Goal: Communication & Community: Answer question/provide support

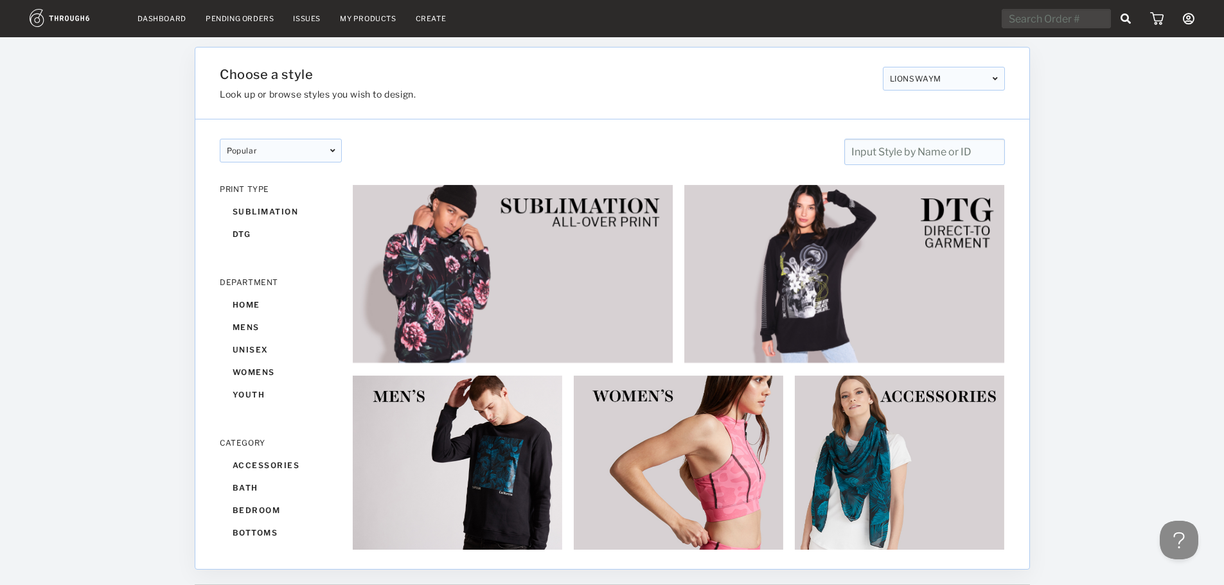
click at [160, 19] on link "Dashboard" at bounding box center [161, 18] width 49 height 9
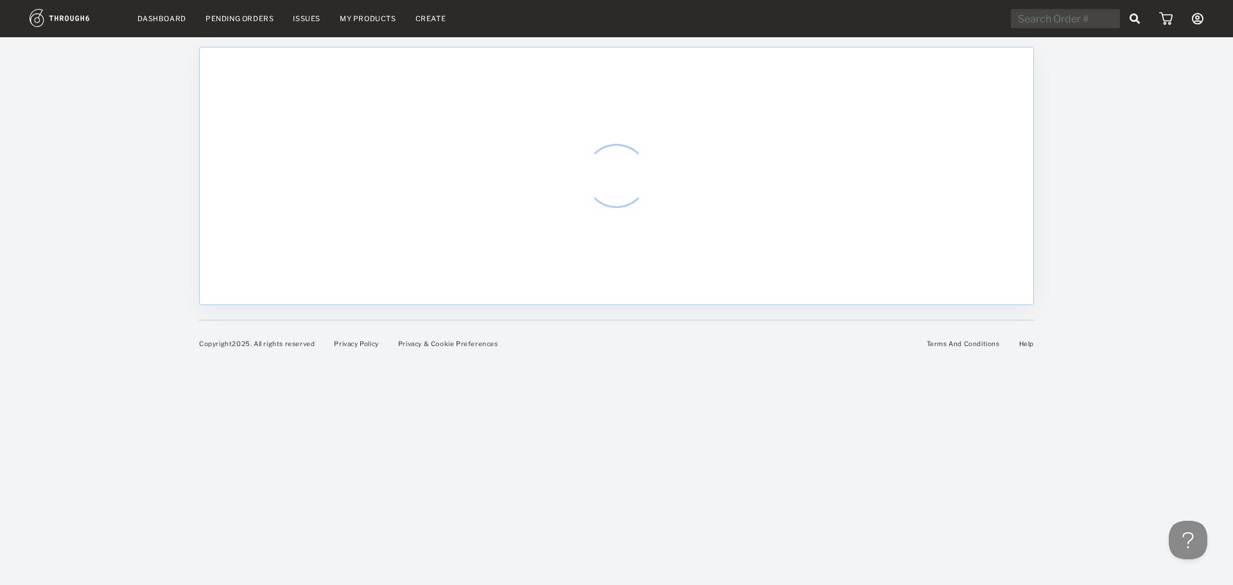
select select "7"
select select "2025"
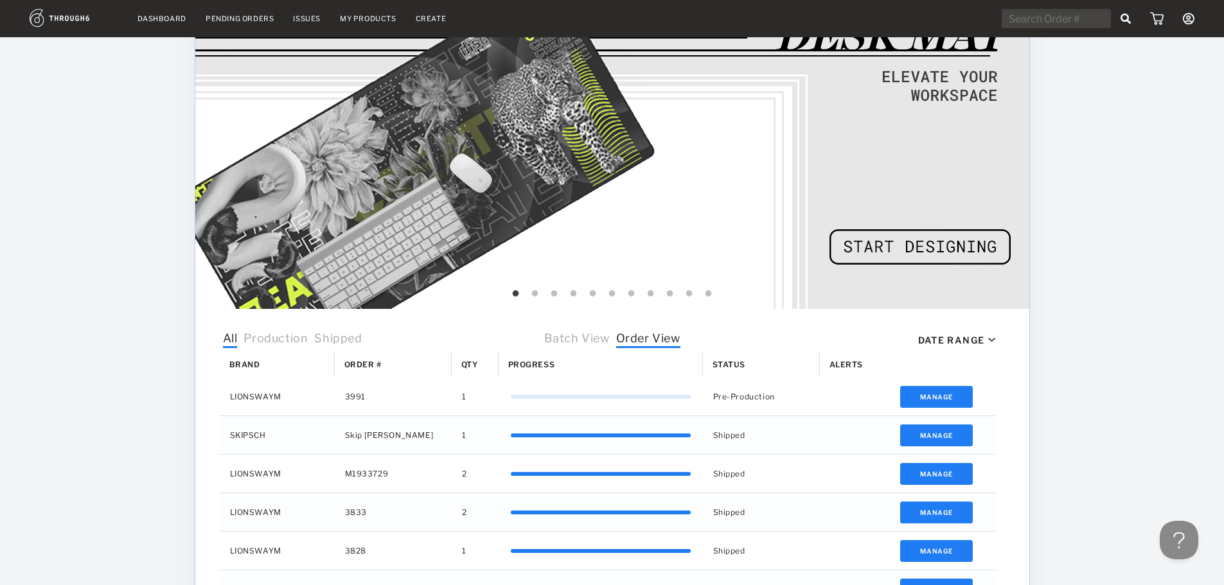
scroll to position [64, 0]
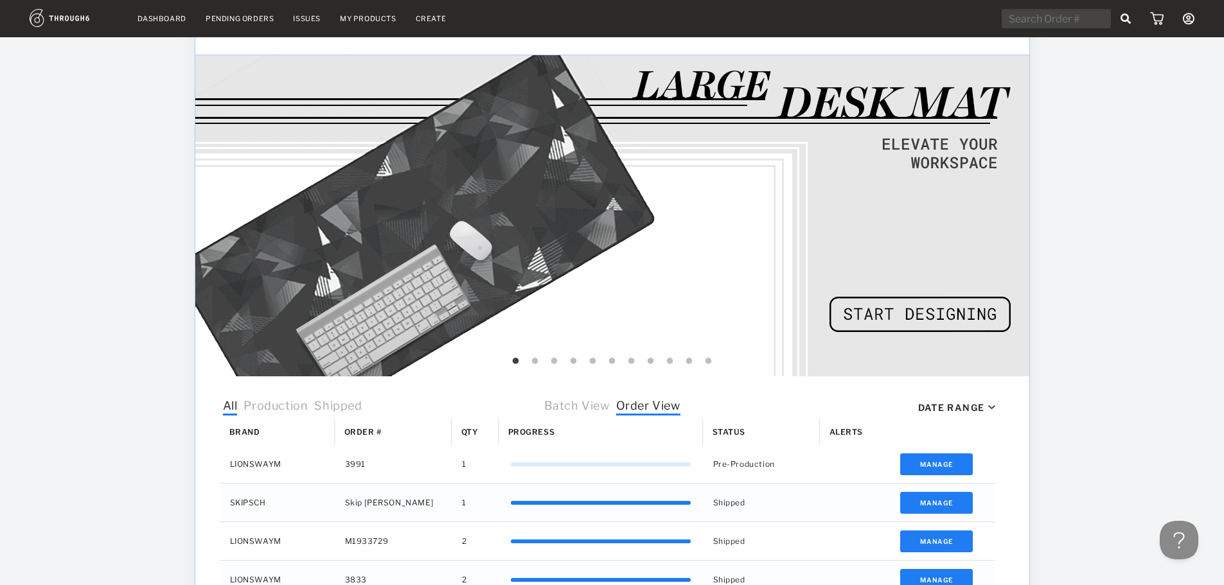
click at [1186, 18] on icon at bounding box center [1189, 19] width 12 height 12
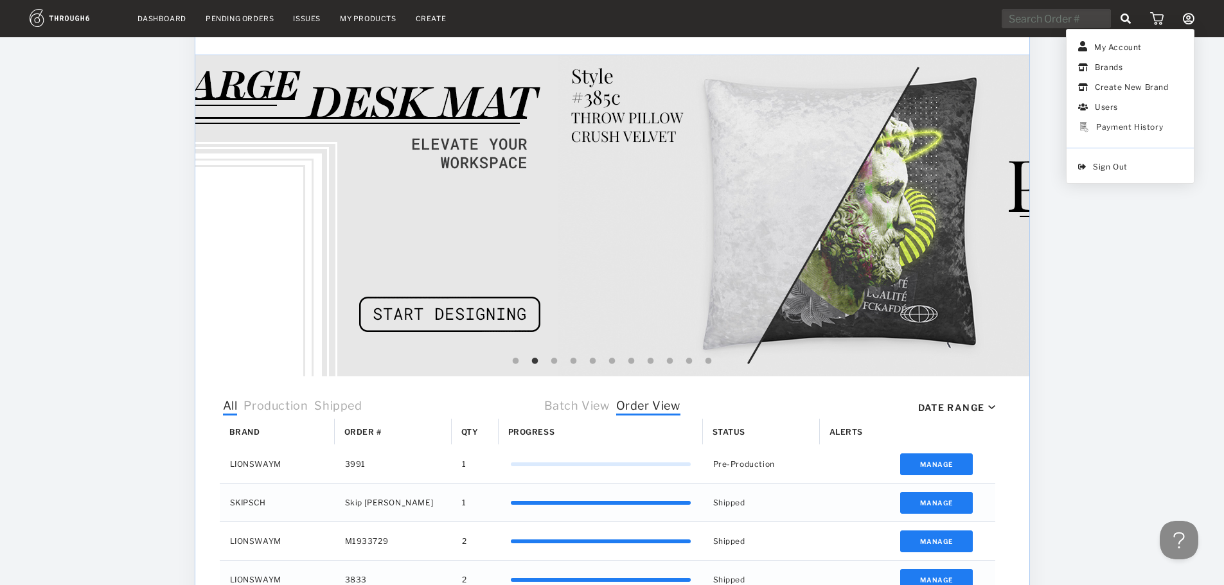
click at [1113, 280] on div "Dashboard Pending Orders Issues My Products Create My Account Brands Create New…" at bounding box center [612, 445] width 1224 height 1019
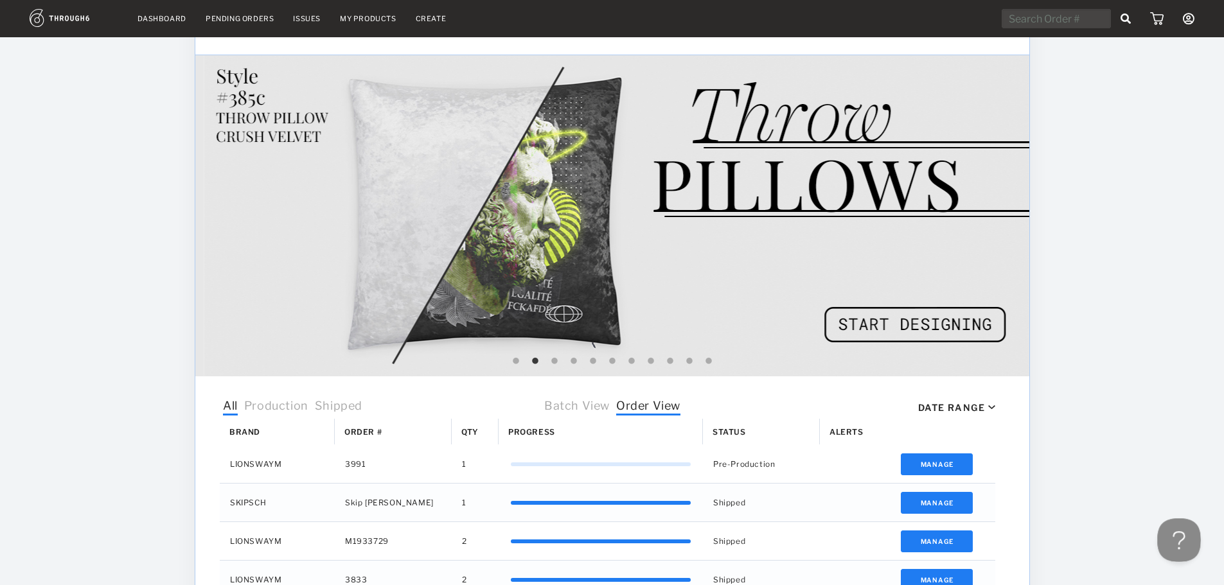
click at [1178, 540] on button at bounding box center [1176, 537] width 39 height 39
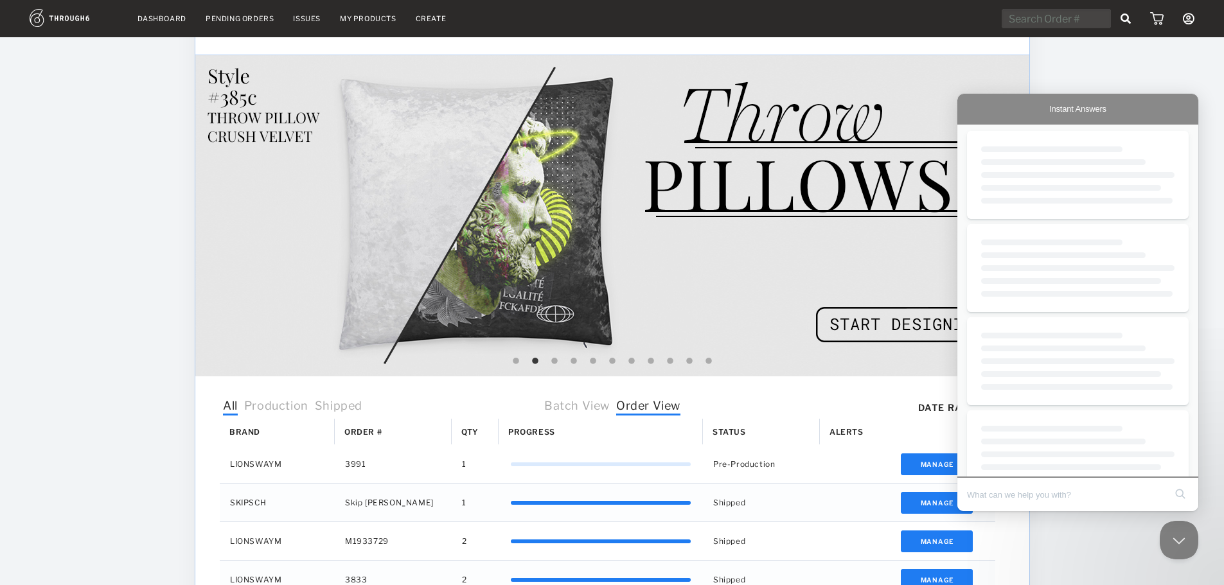
scroll to position [0, 0]
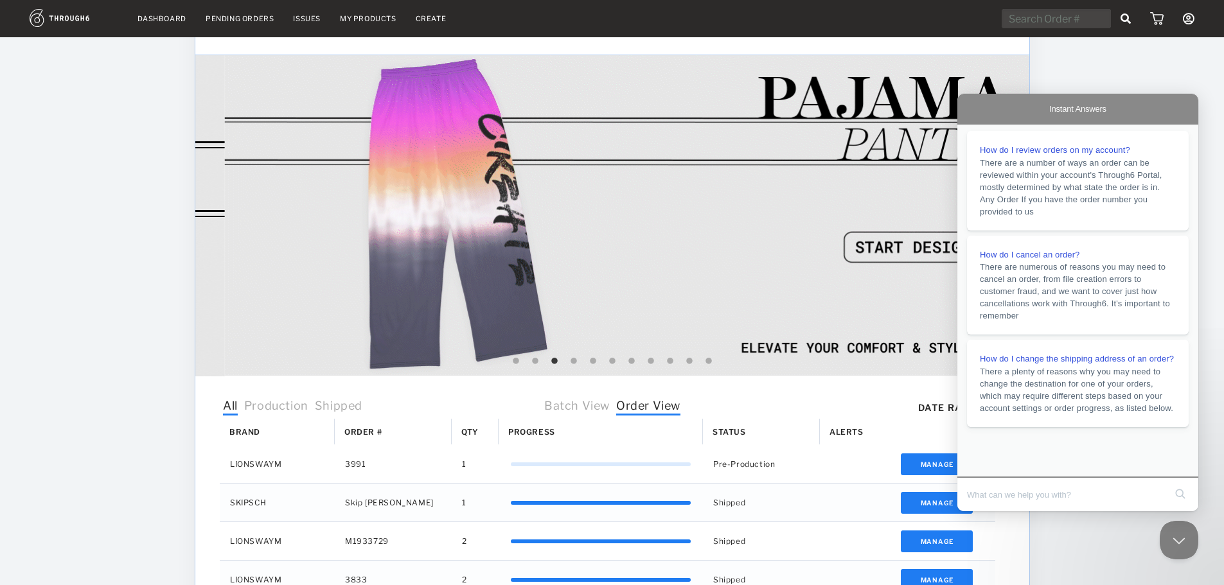
click at [1179, 551] on button "Close Beacon popover" at bounding box center [1178, 540] width 39 height 39
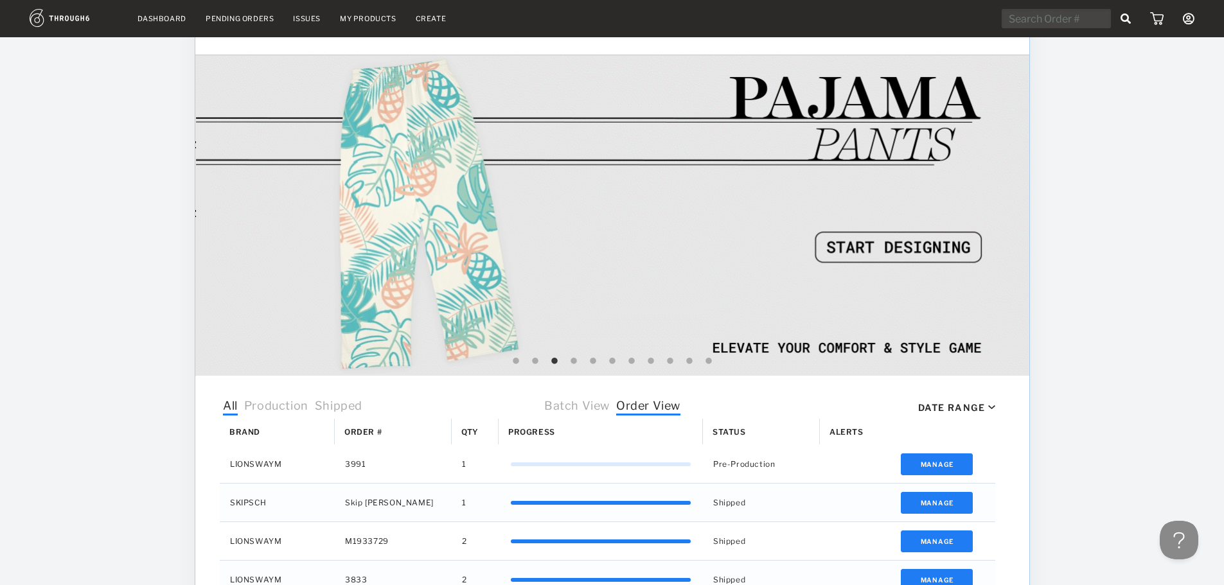
click at [1179, 549] on button "Open Beacon popover" at bounding box center [1178, 540] width 39 height 39
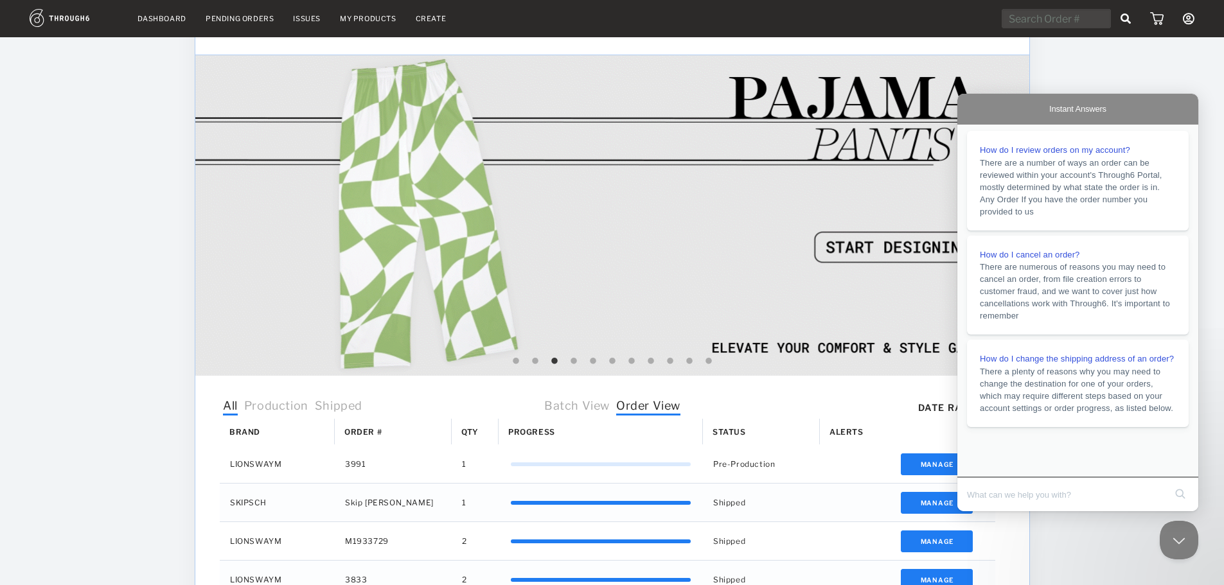
click at [1074, 113] on span "Instant Answers" at bounding box center [1077, 109] width 57 height 13
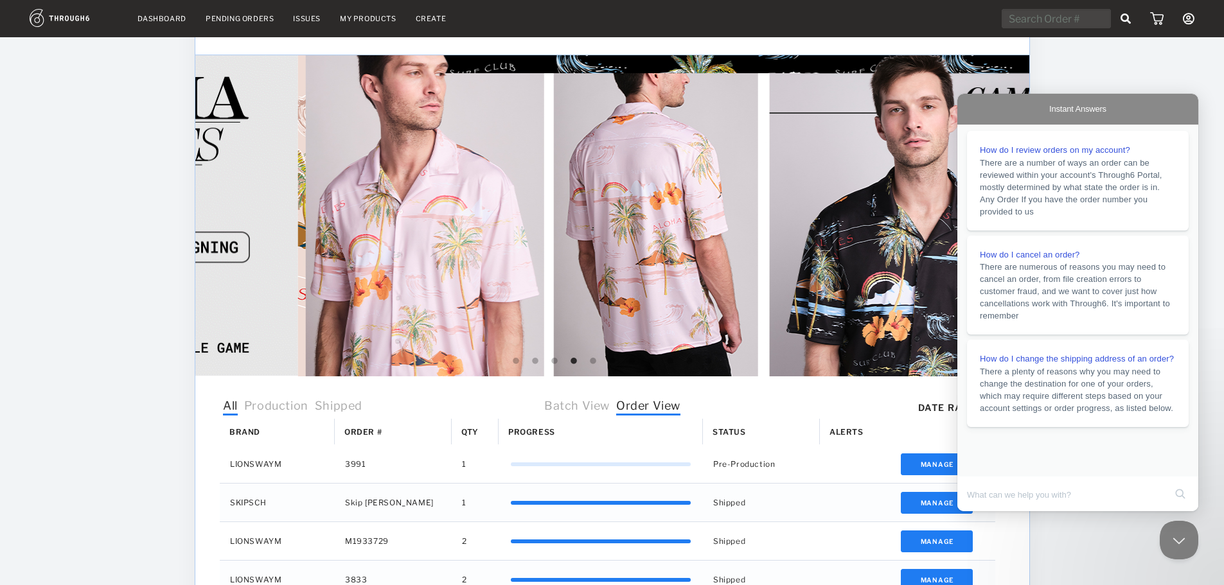
drag, startPoint x: 1145, startPoint y: 72, endPoint x: 617, endPoint y: 9, distance: 531.8
click at [1144, 72] on div "Dashboard Pending Orders Issues My Products Create My Account Brands Create New…" at bounding box center [612, 445] width 1224 height 1019
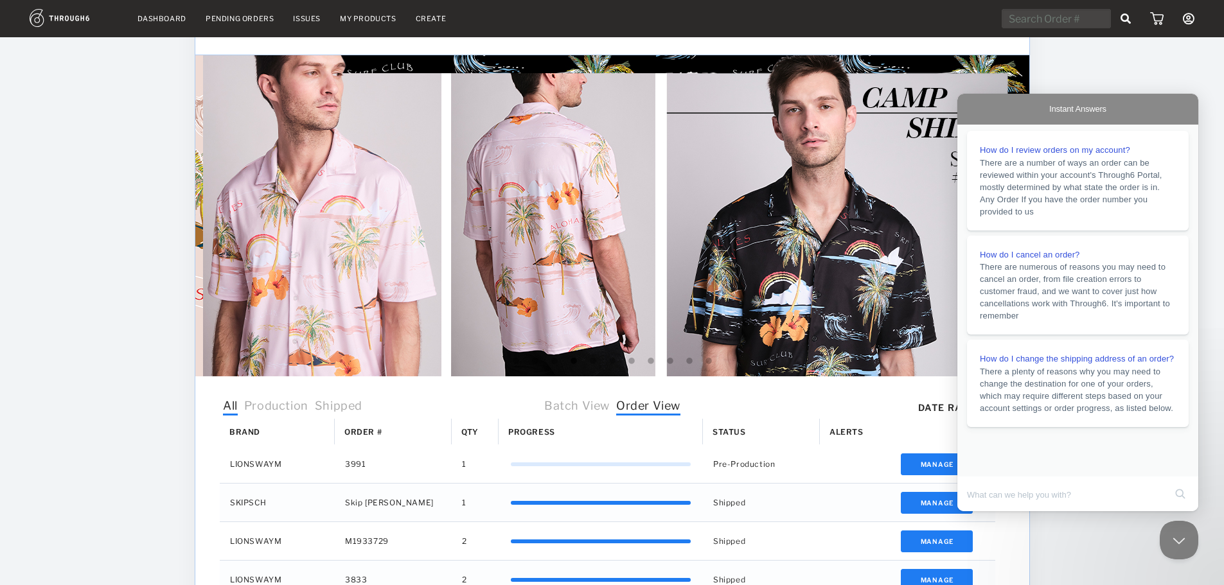
click at [182, 109] on div "Dashboard Pending Orders Issues My Products Create My Account Brands Create New…" at bounding box center [612, 445] width 1224 height 1019
click at [1179, 538] on button "Close Beacon popover" at bounding box center [1176, 537] width 39 height 39
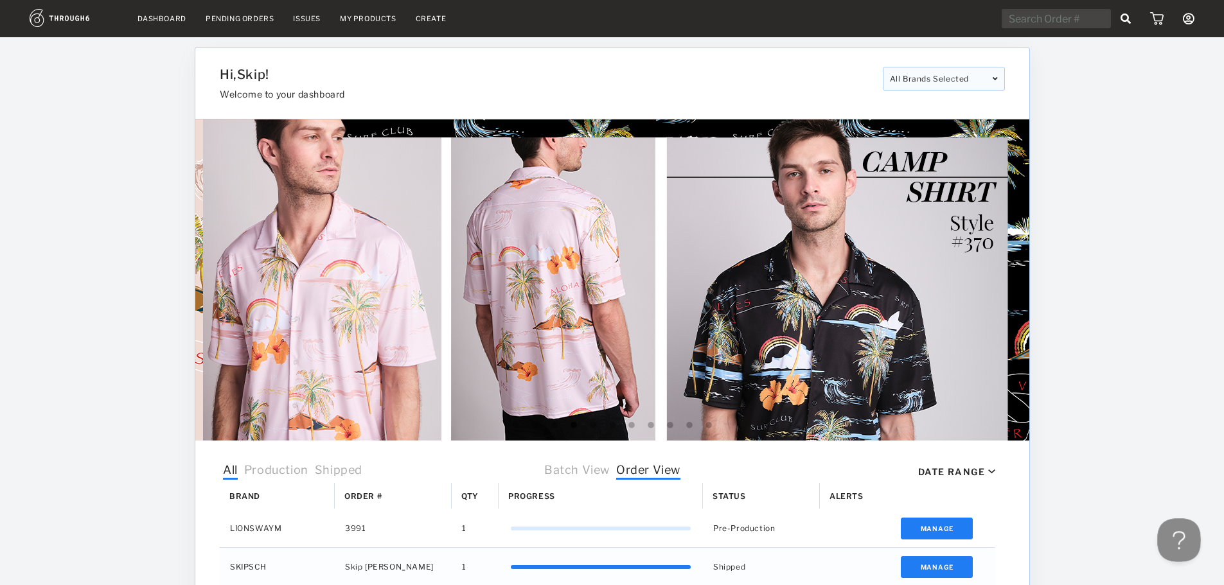
click at [1171, 538] on button "Open Beacon popover" at bounding box center [1176, 537] width 39 height 39
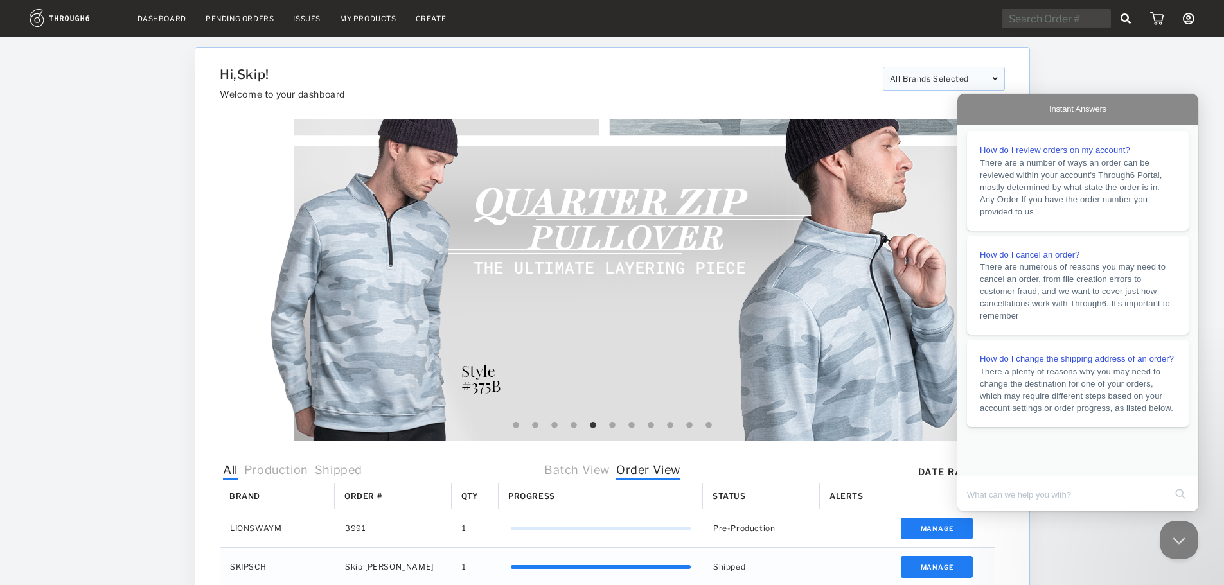
click at [1099, 105] on span "Instant Answers" at bounding box center [1077, 109] width 57 height 13
click at [1155, 69] on div "Dashboard Pending Orders Issues My Products Create My Account Brands Create New…" at bounding box center [612, 509] width 1224 height 1019
click at [1173, 539] on button "Close Beacon popover" at bounding box center [1176, 537] width 39 height 39
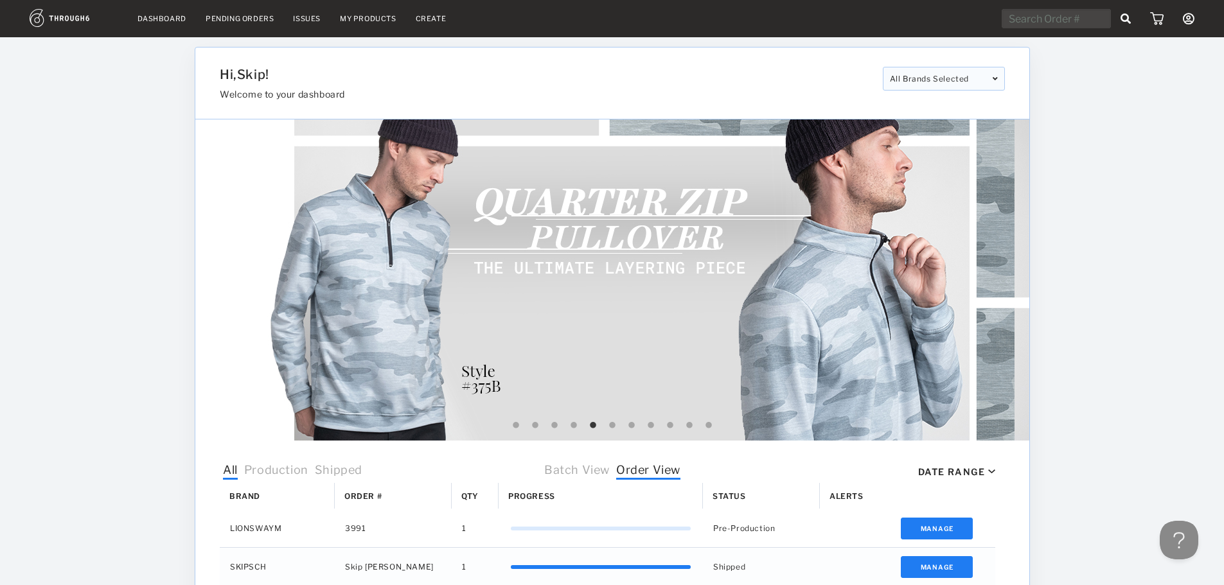
click at [1183, 21] on icon at bounding box center [1189, 19] width 12 height 12
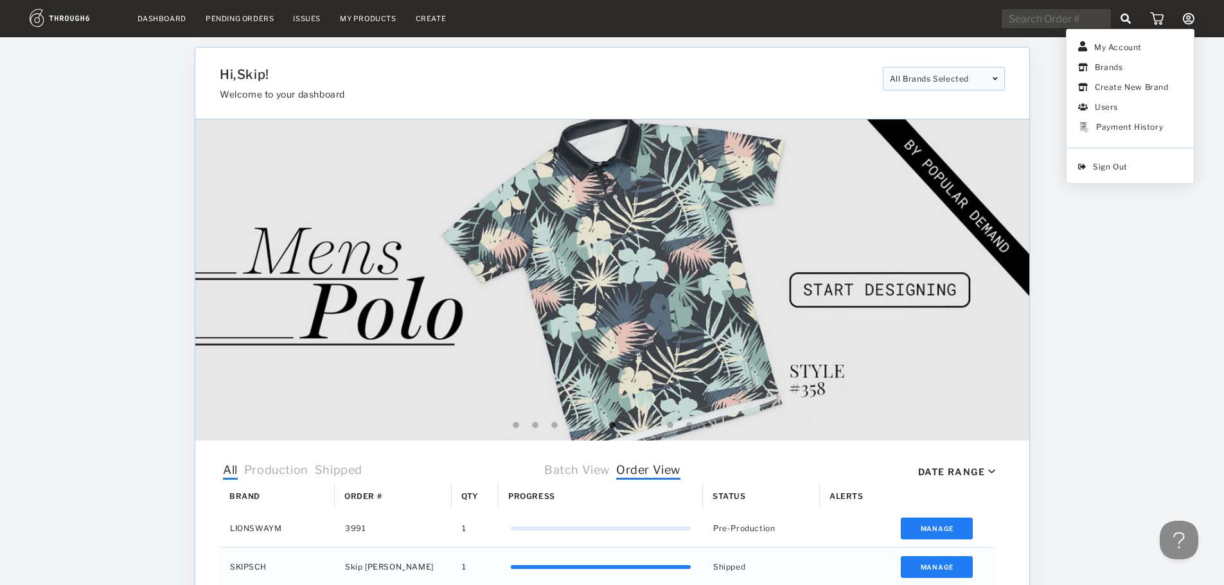
click at [1131, 22] on icon at bounding box center [1125, 18] width 11 height 10
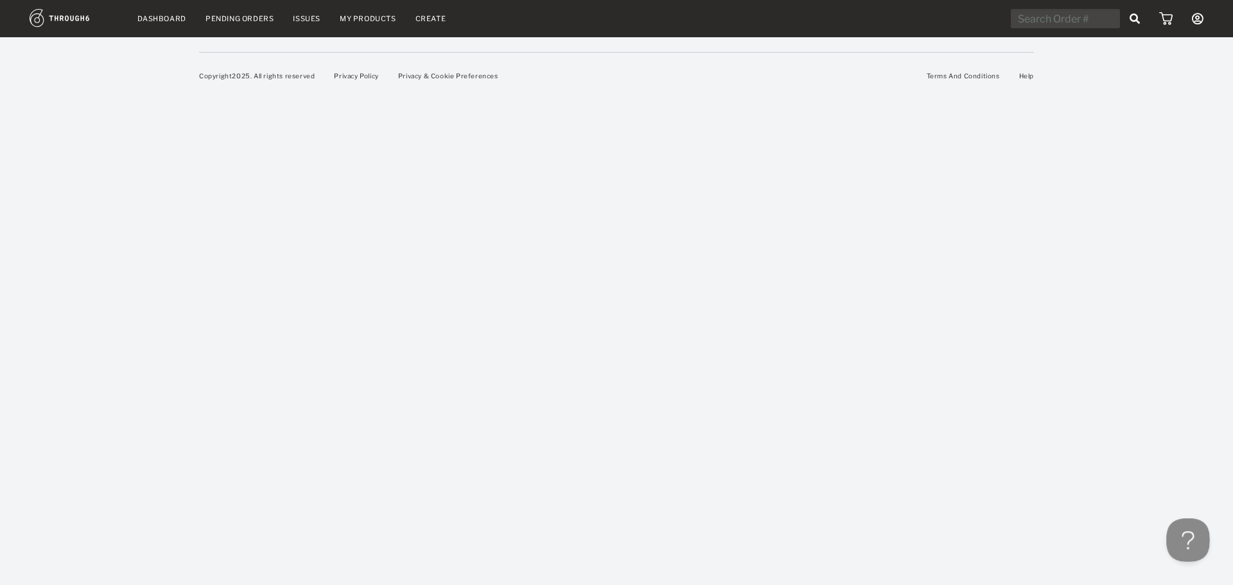
click at [1188, 538] on button at bounding box center [1186, 537] width 39 height 39
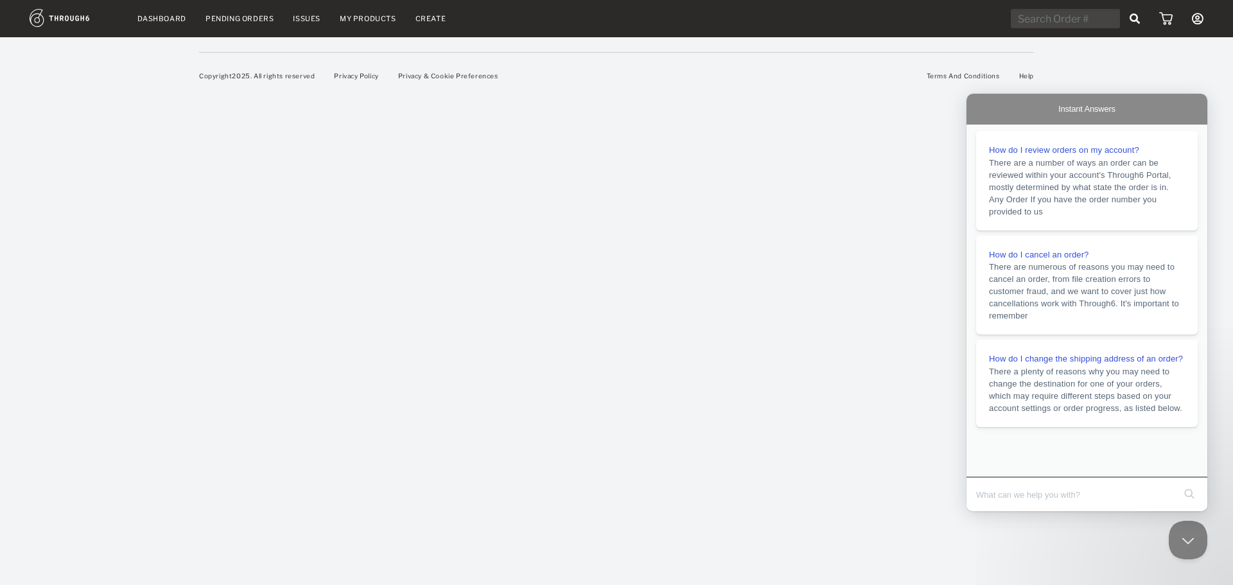
click at [1191, 541] on button "Close Beacon popover" at bounding box center [1188, 540] width 39 height 39
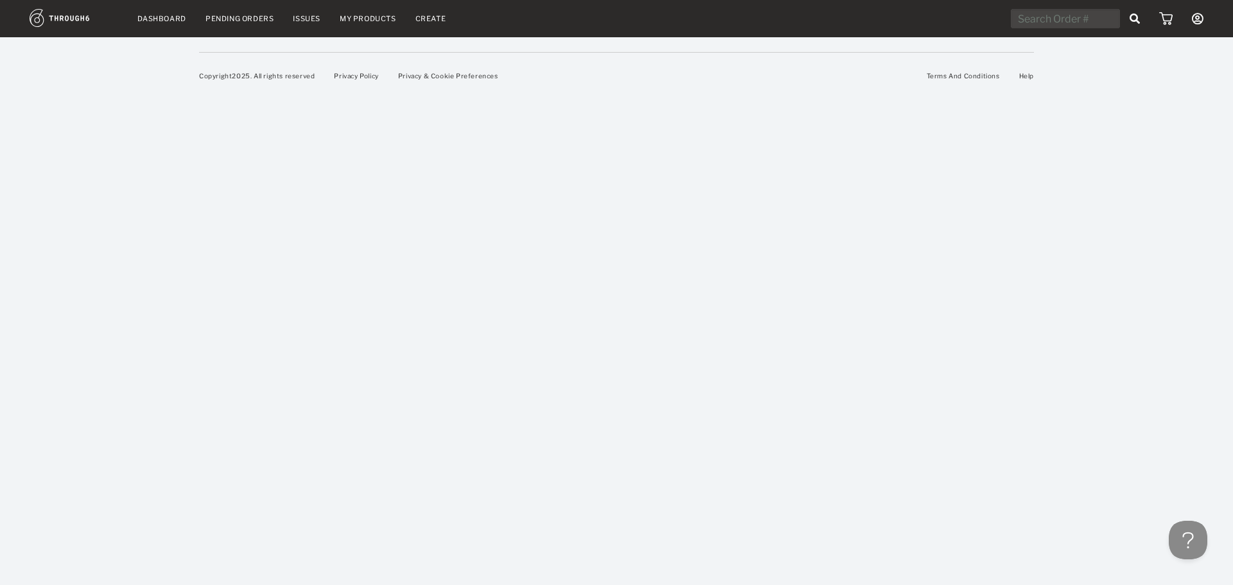
click at [152, 15] on link "Dashboard" at bounding box center [161, 18] width 49 height 9
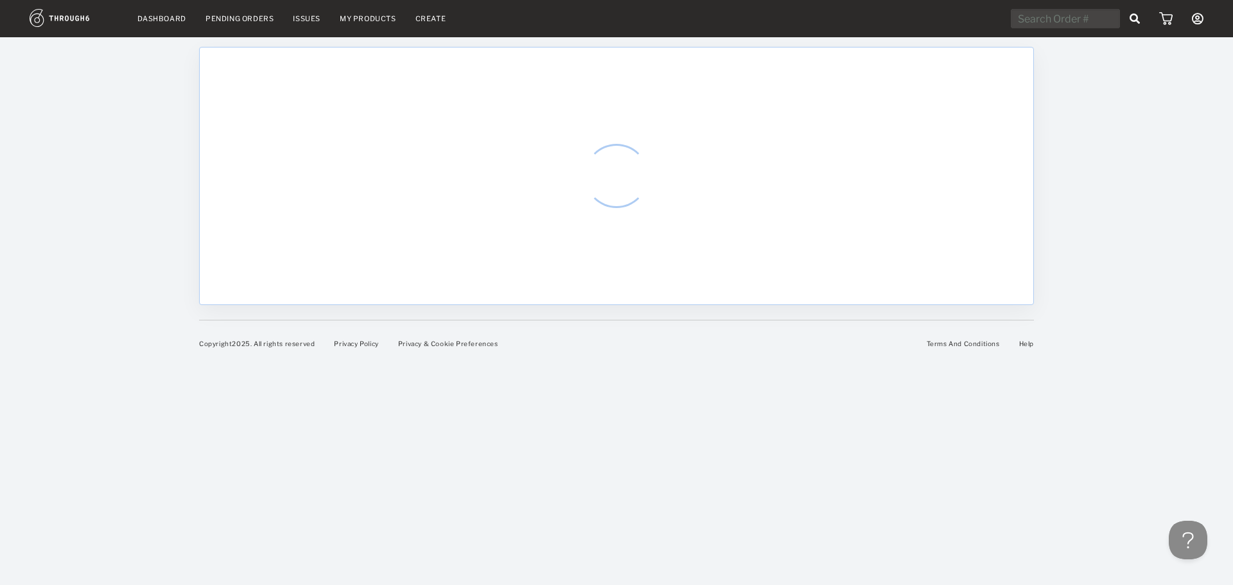
select select "7"
select select "2025"
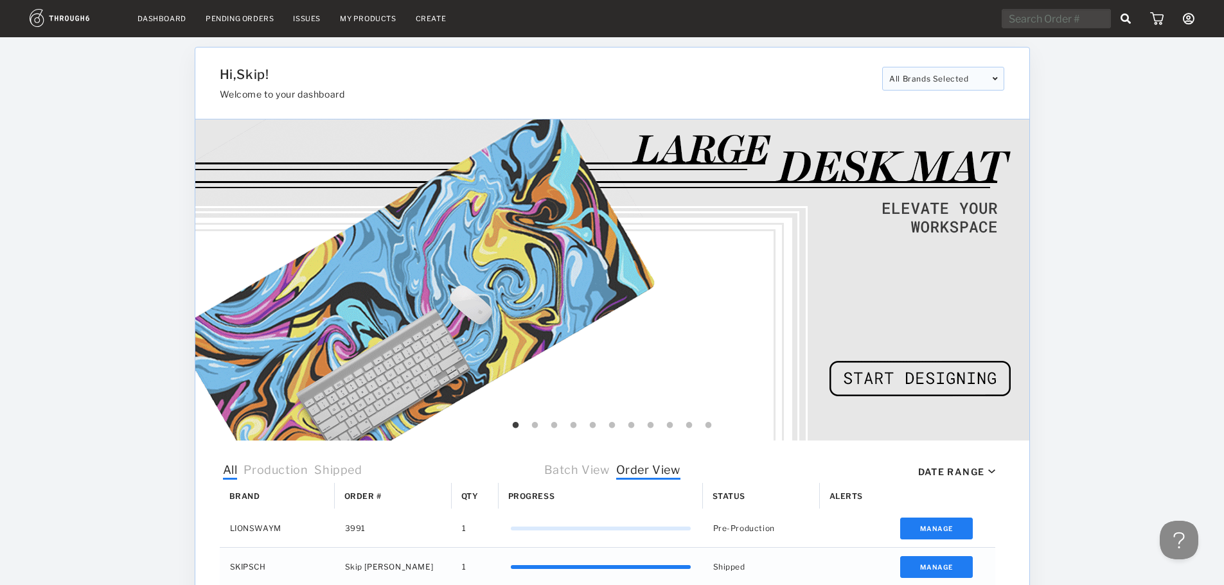
click at [80, 20] on img at bounding box center [74, 18] width 89 height 18
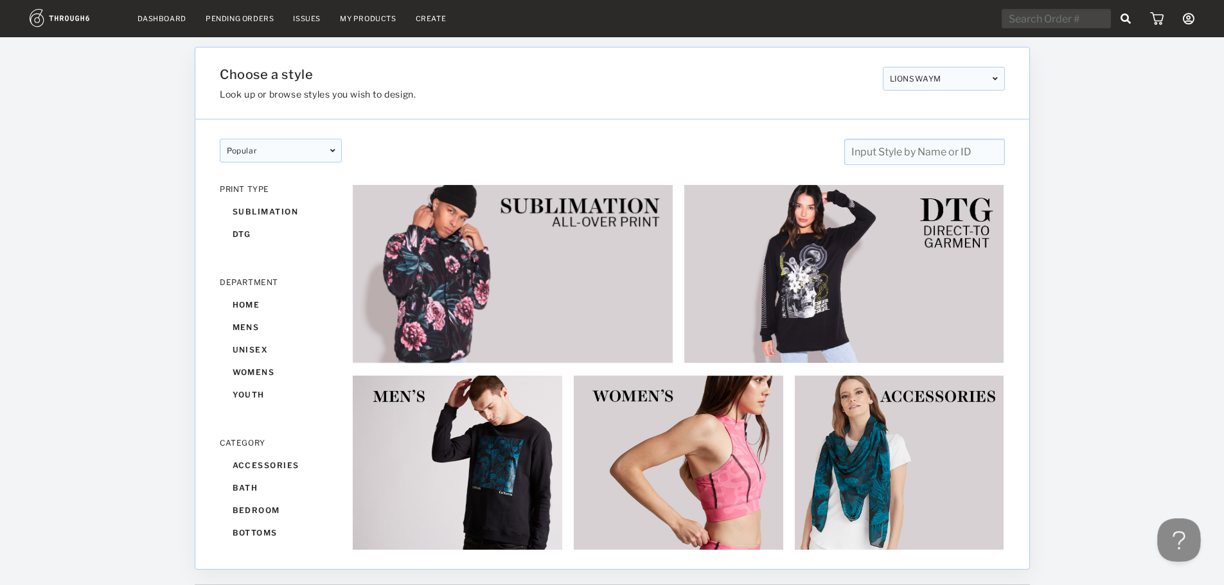
click at [1176, 543] on button at bounding box center [1176, 537] width 39 height 39
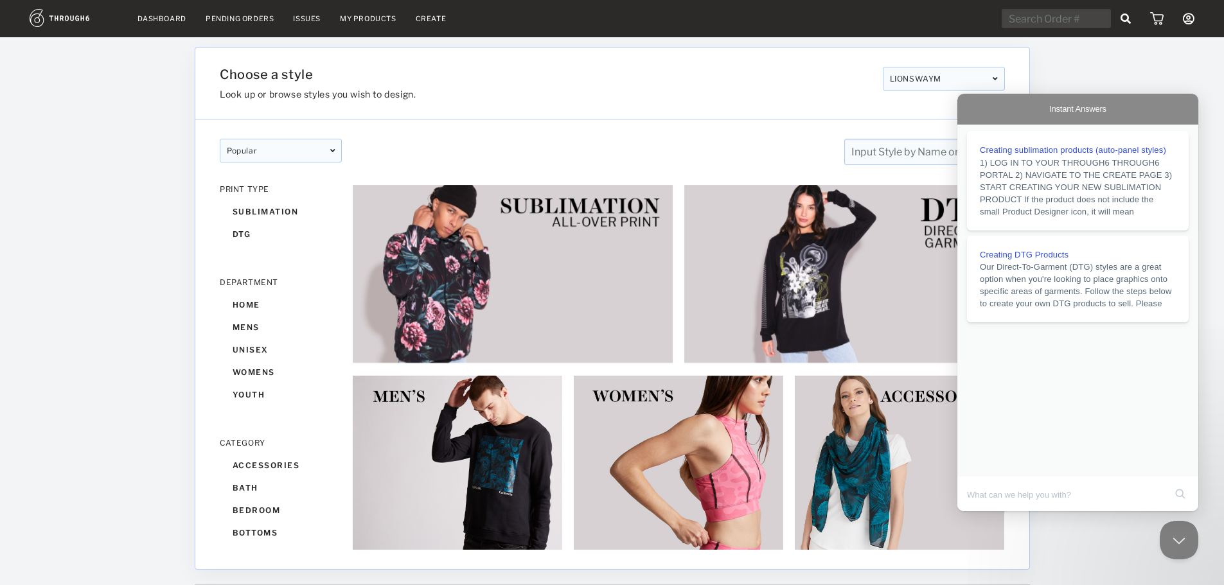
click at [1095, 111] on span "Instant Answers" at bounding box center [1077, 109] width 57 height 13
click at [1033, 497] on input "Search Doc articles" at bounding box center [1066, 494] width 198 height 27
type input "ee"
click button "search" at bounding box center [1180, 494] width 21 height 21
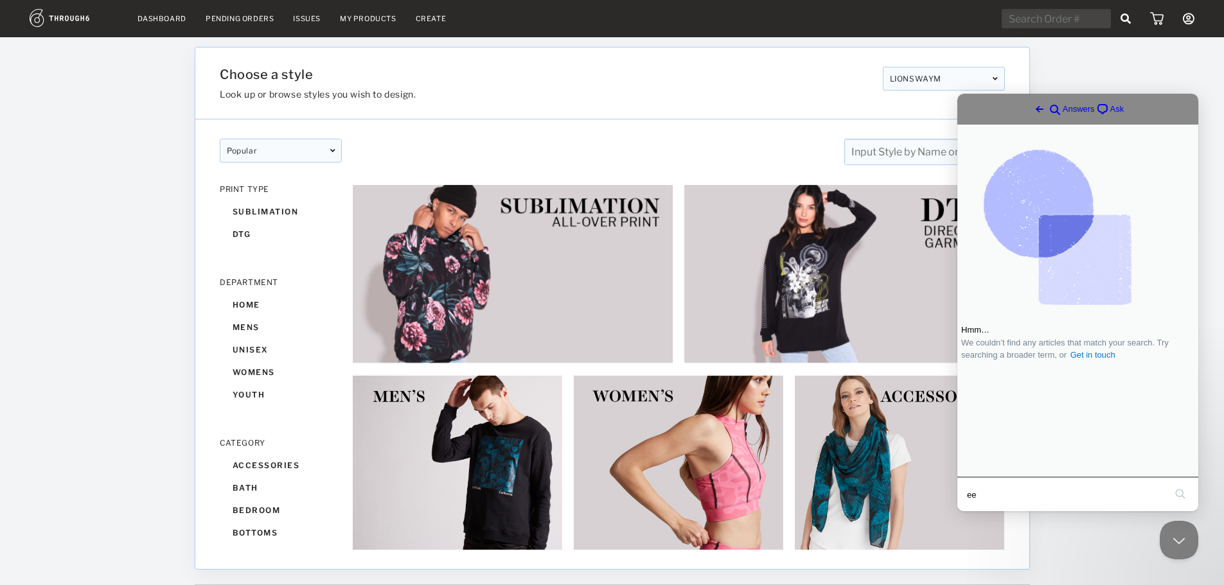
click at [1096, 109] on span "chat-square" at bounding box center [1102, 108] width 15 height 15
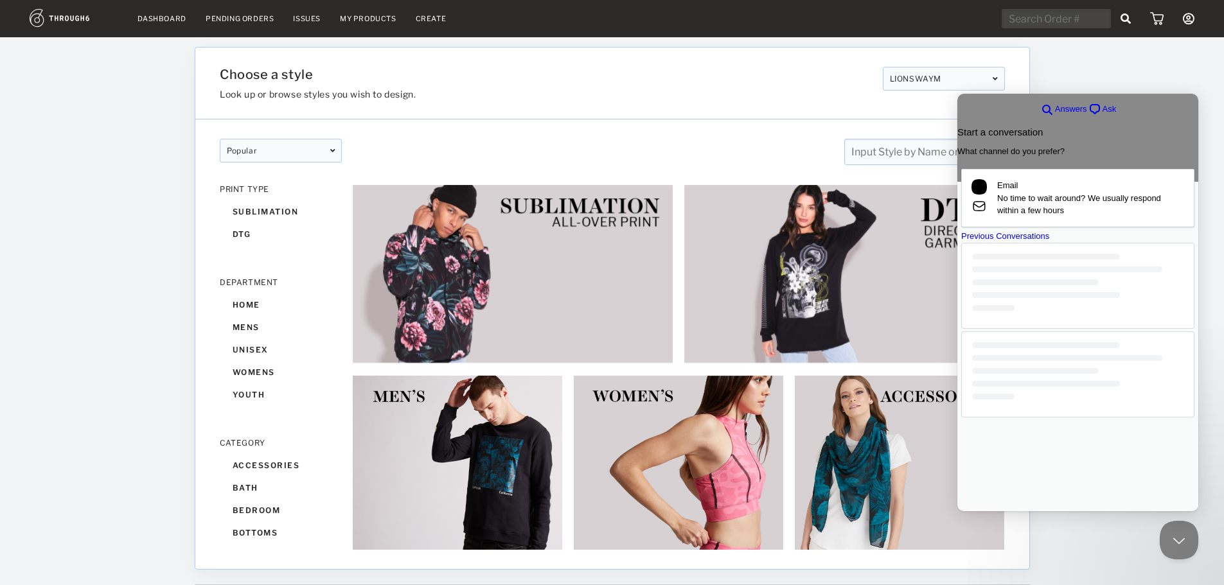
click at [1062, 243] on div "Previous Conversations" at bounding box center [1077, 236] width 233 height 13
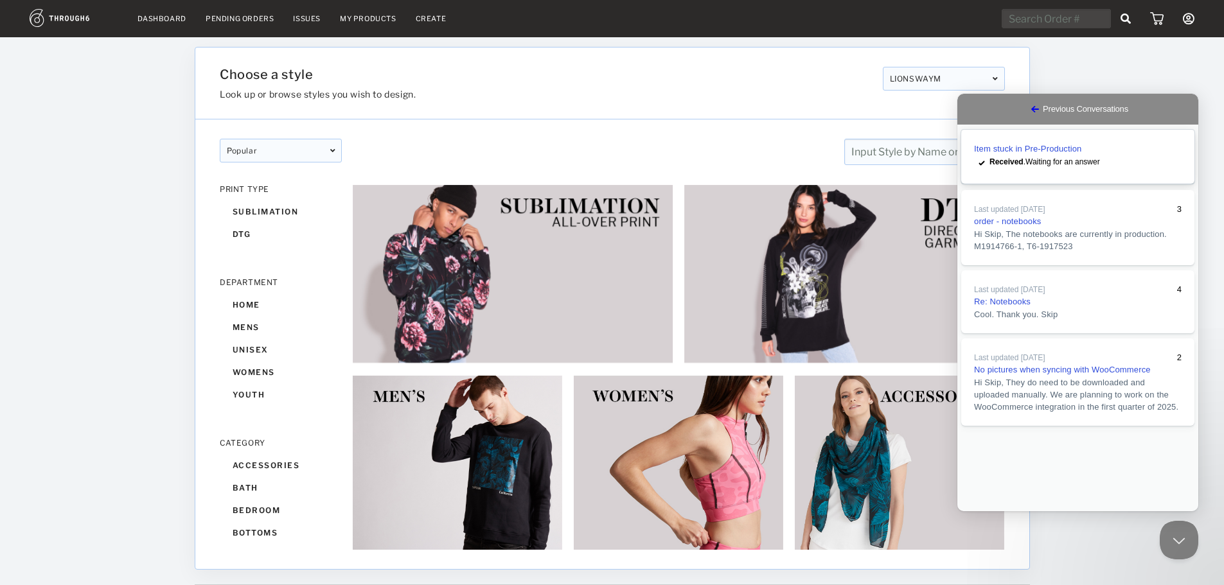
click at [1059, 166] on span "Received . Waiting for an answer" at bounding box center [1044, 161] width 110 height 9
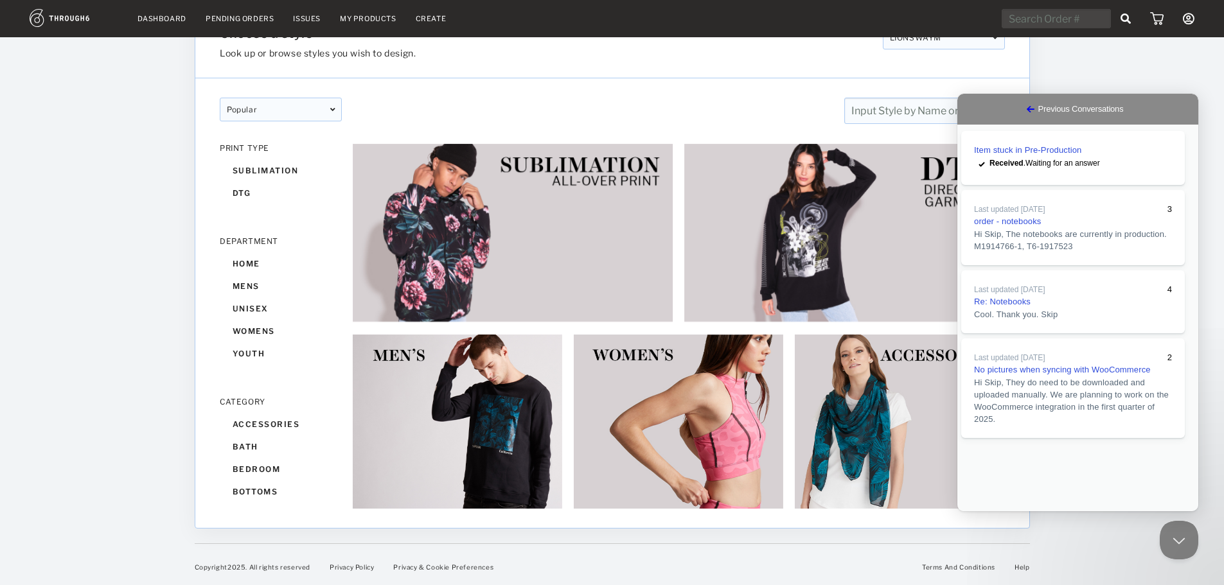
drag, startPoint x: 1110, startPoint y: 378, endPoint x: 1136, endPoint y: 394, distance: 30.3
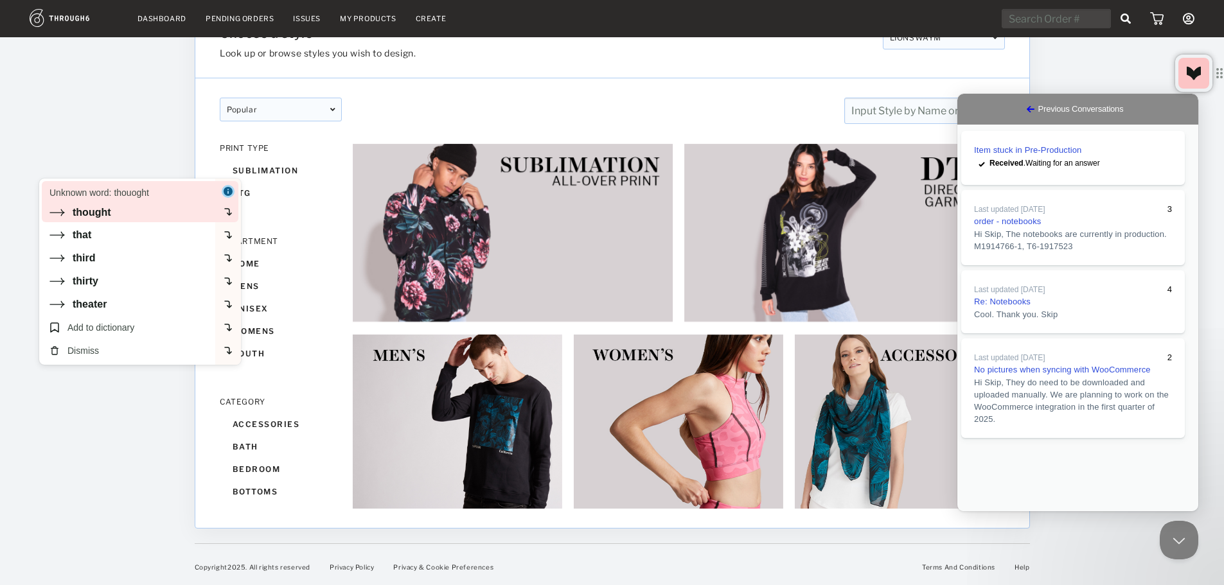
drag, startPoint x: 164, startPoint y: 286, endPoint x: 89, endPoint y: 217, distance: 101.4
click at [89, 217] on div "thought" at bounding box center [92, 213] width 39 height 12
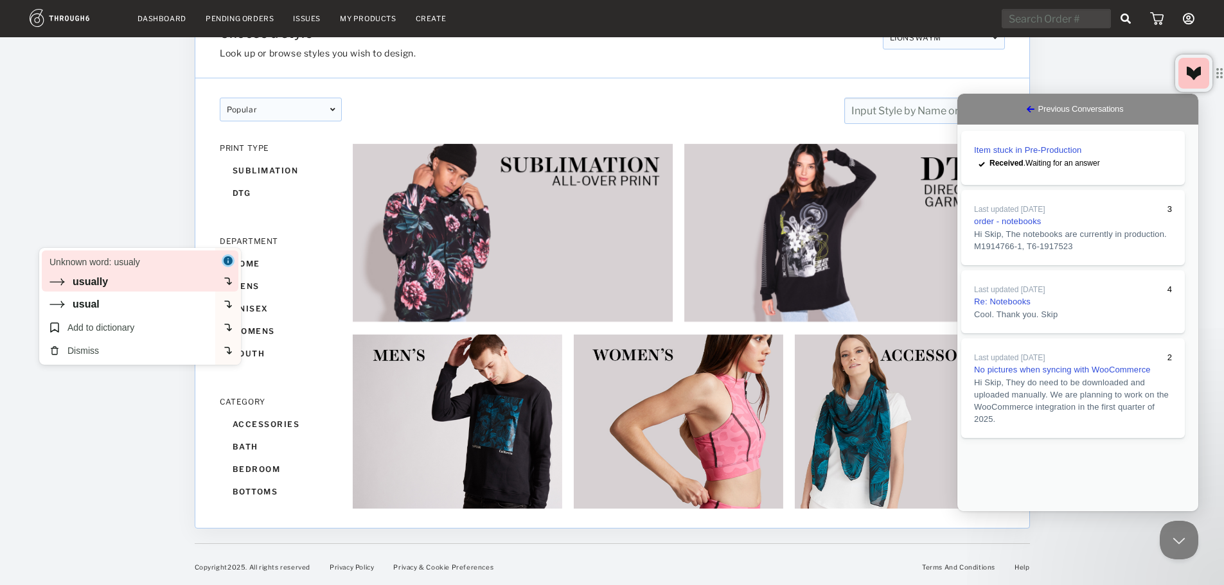
drag, startPoint x: 200, startPoint y: 286, endPoint x: 104, endPoint y: 283, distance: 96.4
click at [104, 283] on div "usually" at bounding box center [90, 282] width 35 height 12
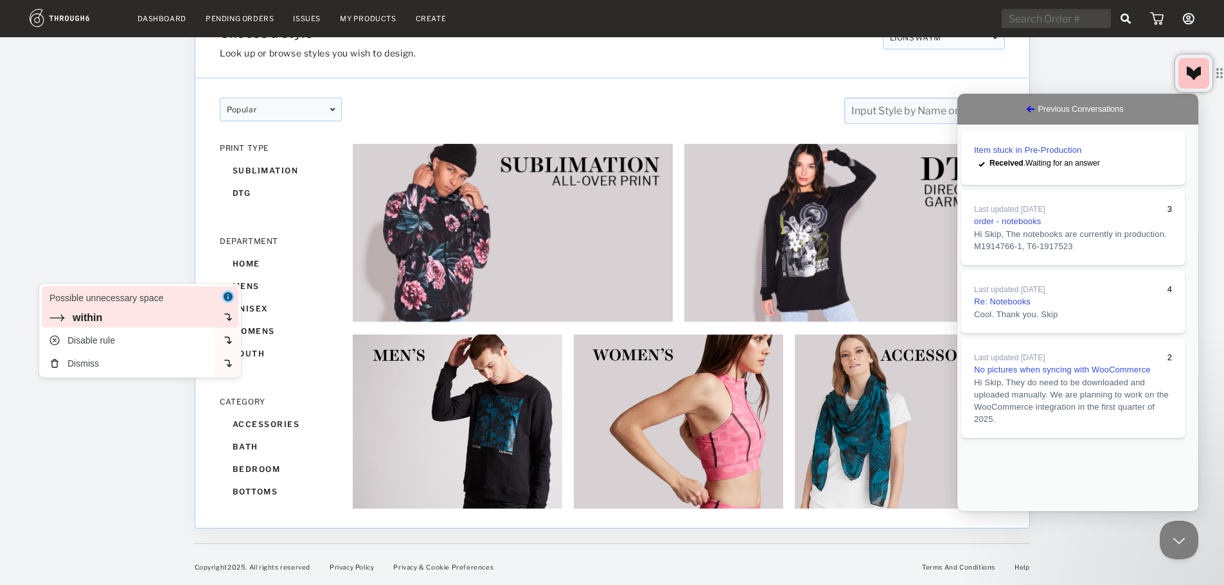
drag, startPoint x: 110, startPoint y: 298, endPoint x: 122, endPoint y: 315, distance: 21.2
click at [122, 315] on div "within" at bounding box center [129, 318] width 161 height 12
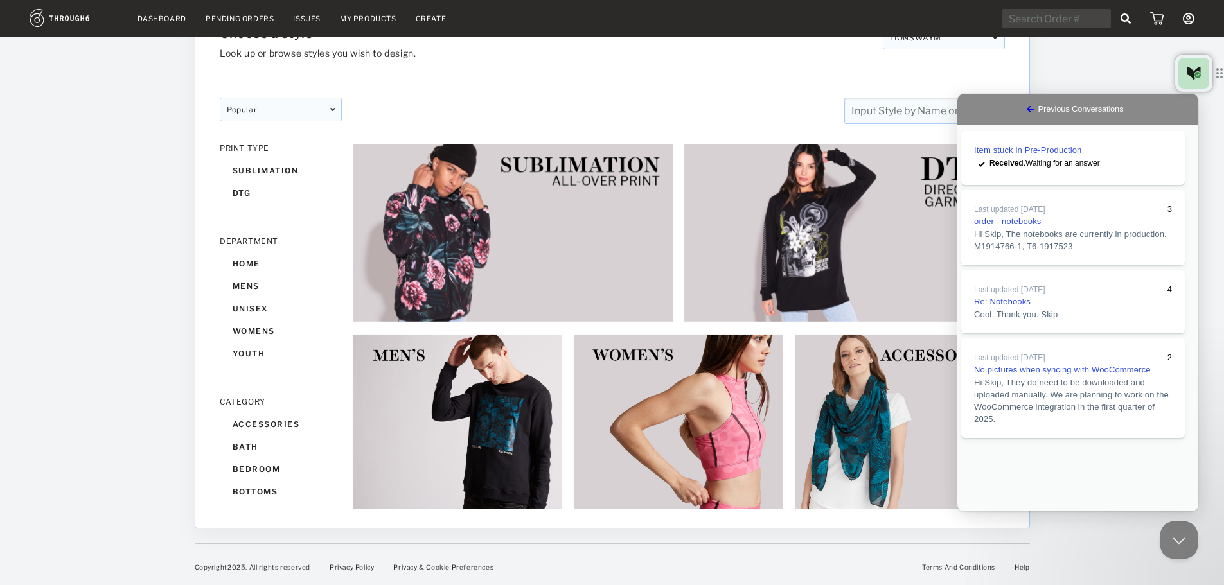
drag, startPoint x: 1092, startPoint y: 392, endPoint x: 1079, endPoint y: 394, distance: 13.1
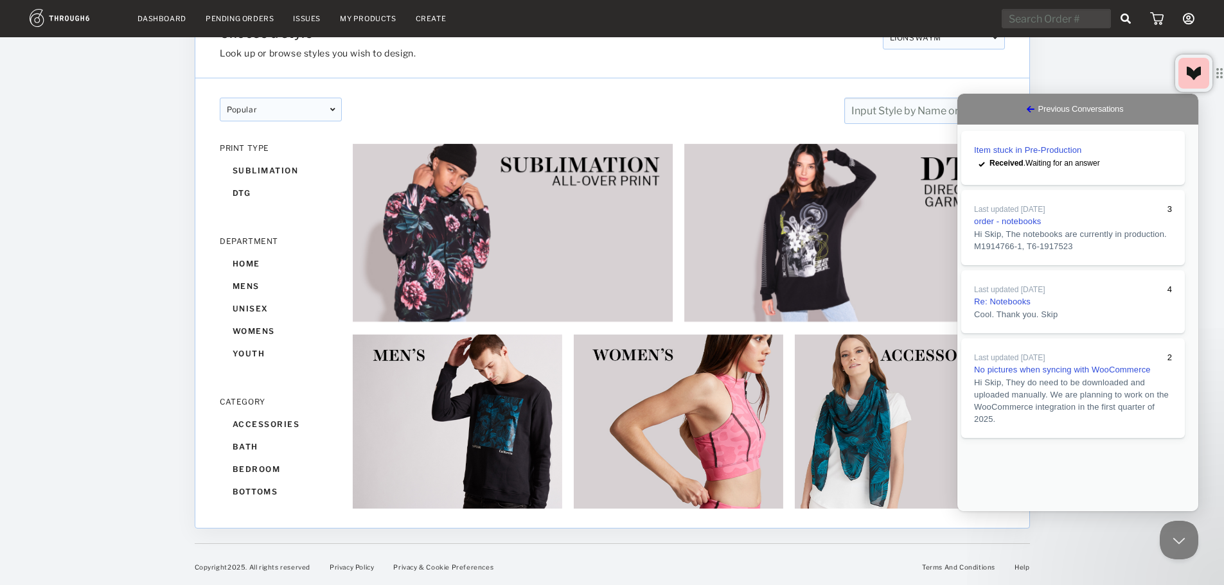
type textarea "Is someone checking on this? I thought you usually get back to people within a …"
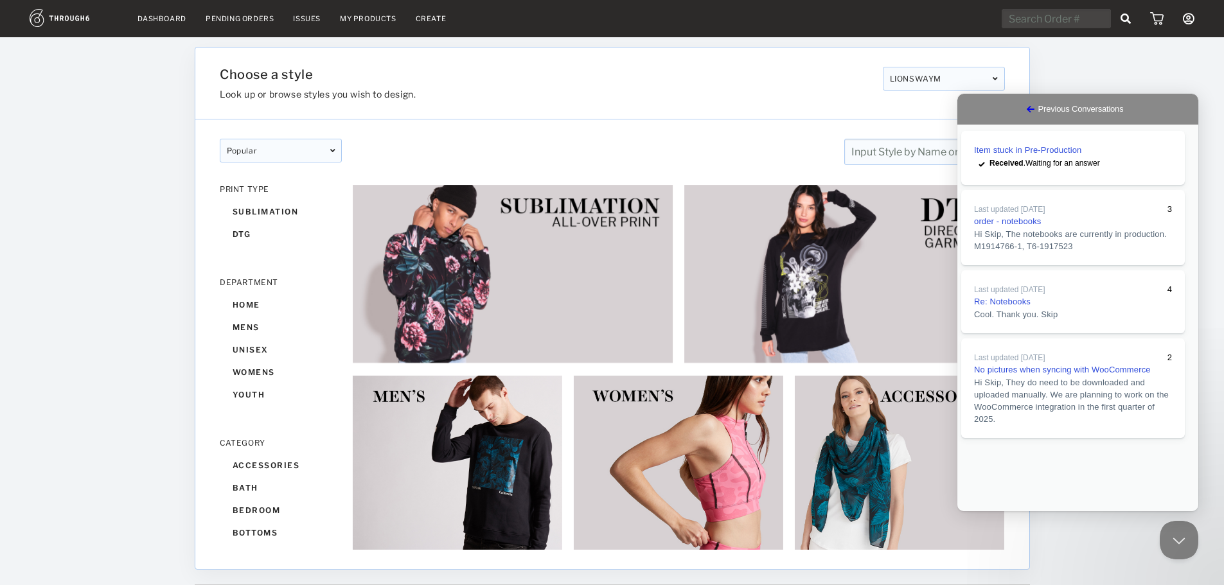
click at [981, 512] on button "Close" at bounding box center [969, 520] width 23 height 17
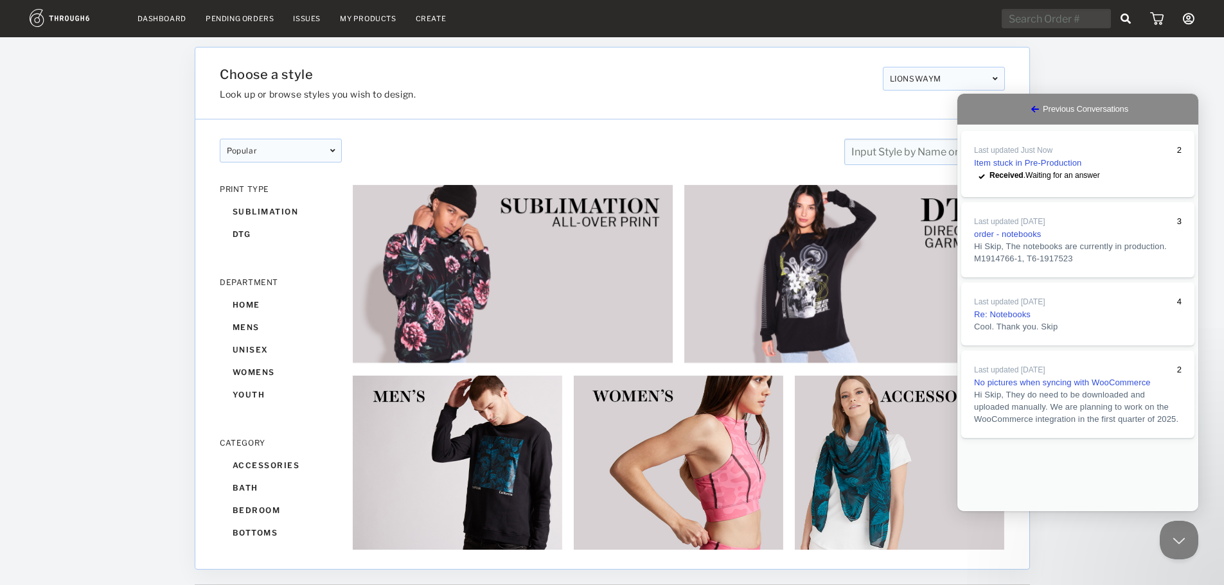
click at [1027, 109] on link "Go back" at bounding box center [1034, 108] width 15 height 15
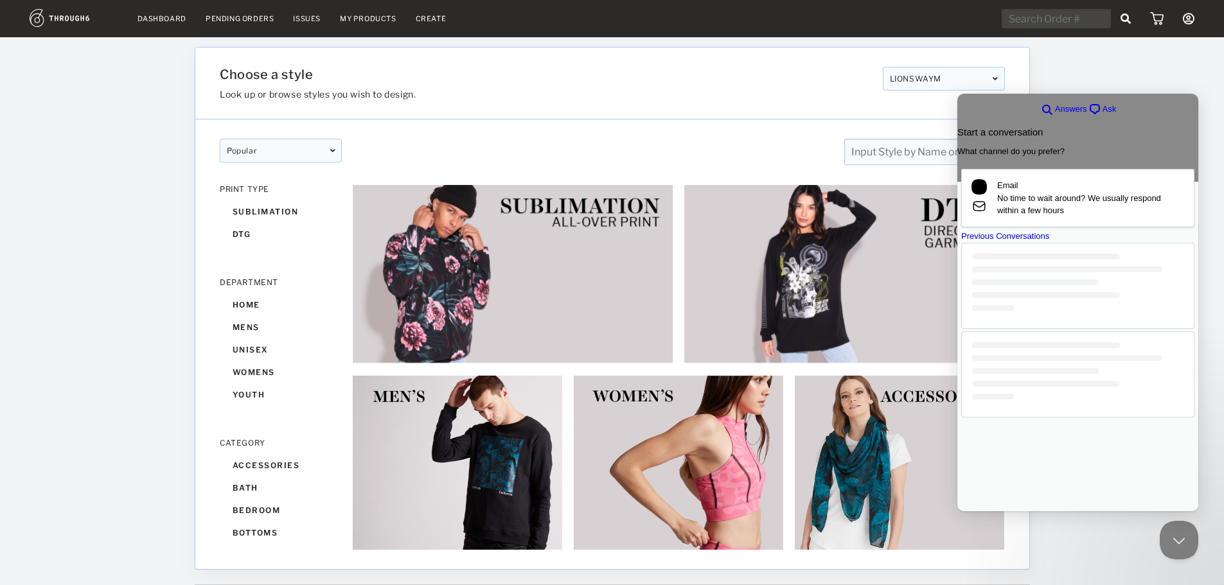
click at [1066, 80] on div at bounding box center [1127, 311] width 195 height 548
click at [1172, 533] on button "Close Beacon popover" at bounding box center [1176, 537] width 39 height 39
